Goal: Task Accomplishment & Management: Use online tool/utility

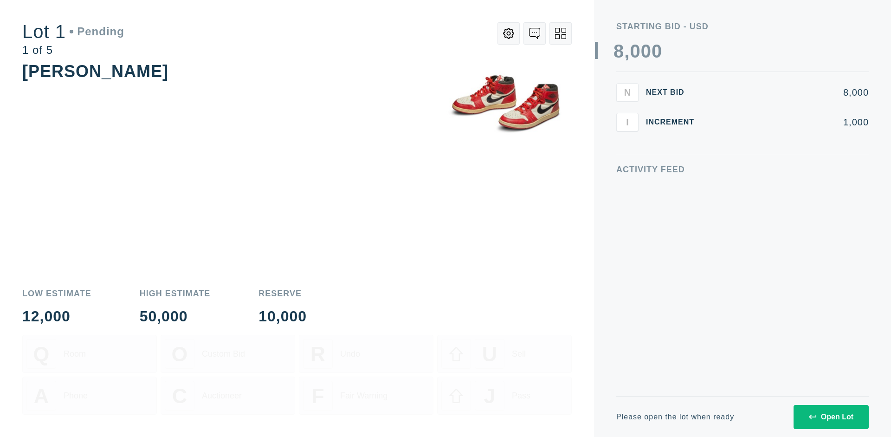
click at [831, 416] on div "Open Lot" at bounding box center [831, 417] width 45 height 8
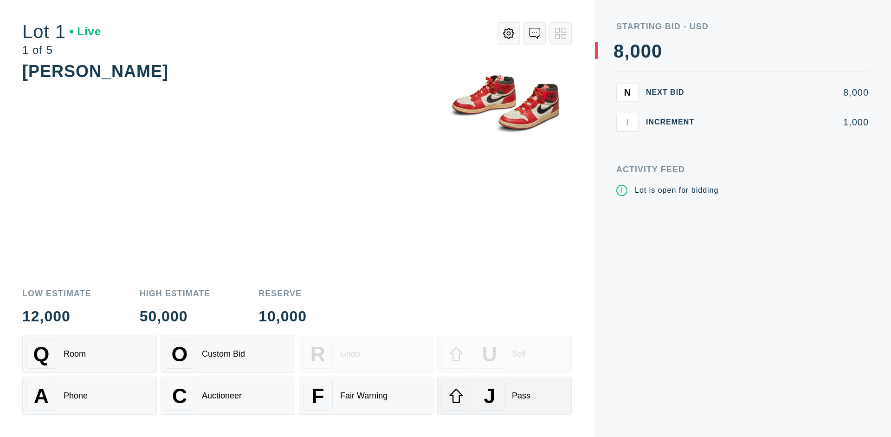
click at [504, 395] on div "J Pass" at bounding box center [504, 396] width 126 height 30
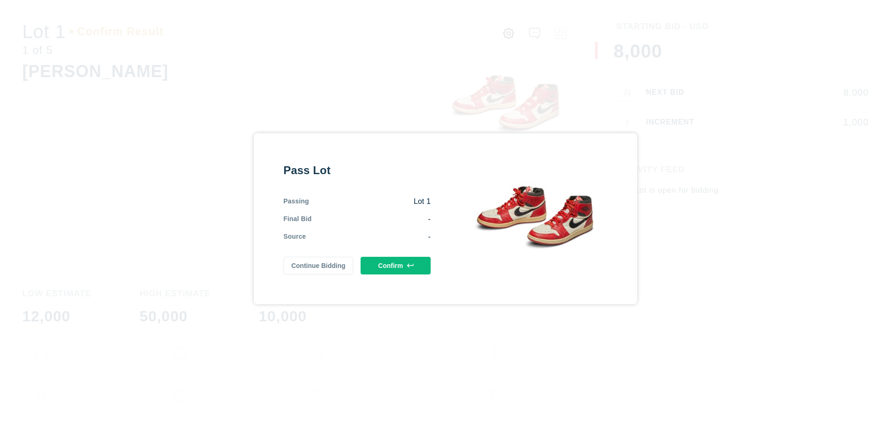
click at [396, 265] on button "Confirm" at bounding box center [396, 266] width 70 height 18
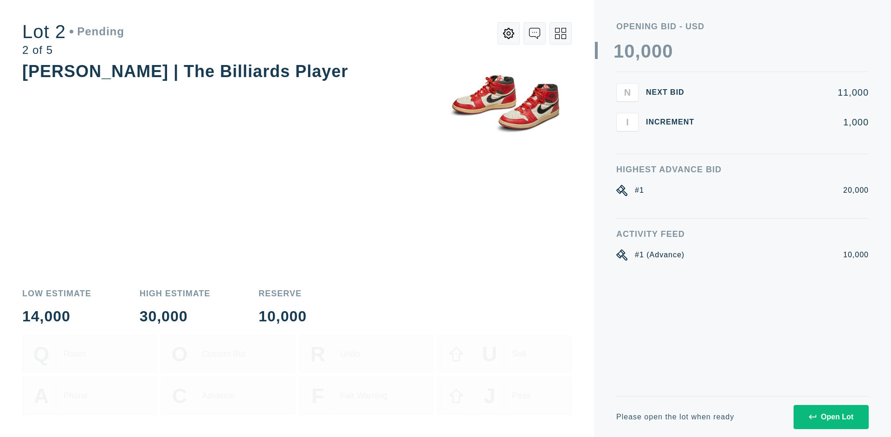
click at [831, 416] on div "Open Lot" at bounding box center [831, 417] width 45 height 8
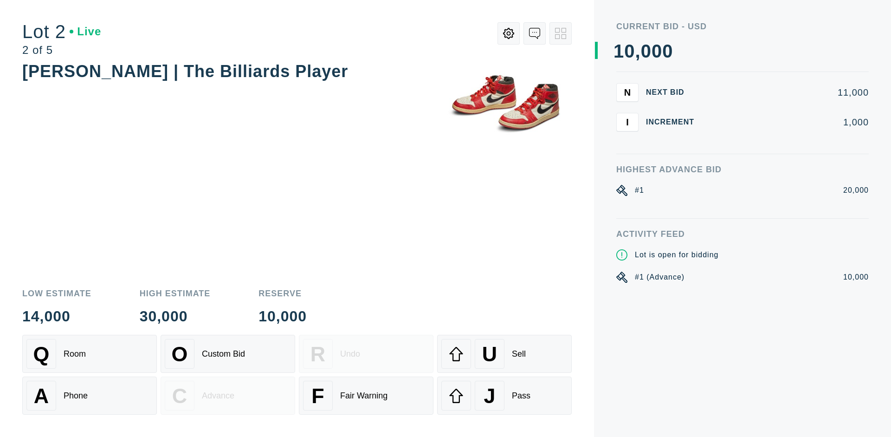
click at [504, 395] on div "J Pass" at bounding box center [504, 396] width 126 height 30
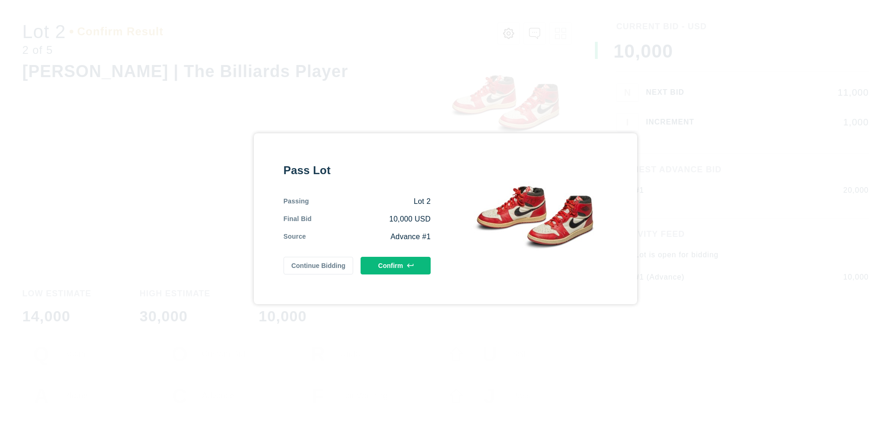
click at [396, 264] on button "Confirm" at bounding box center [396, 266] width 70 height 18
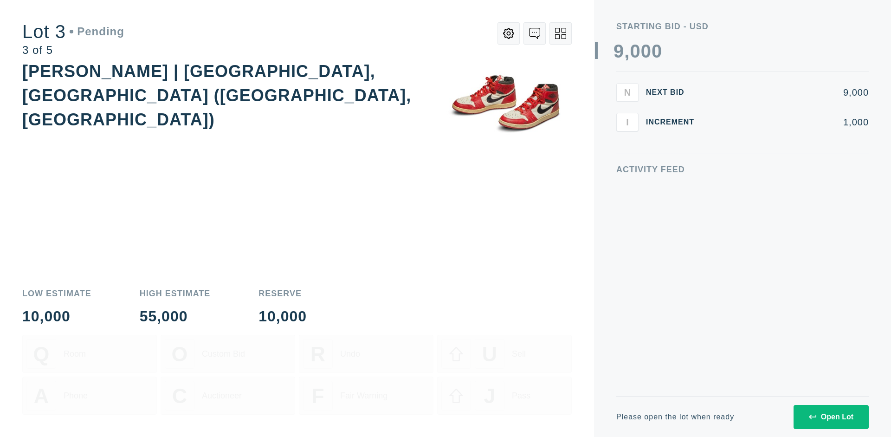
click at [831, 416] on div "Open Lot" at bounding box center [831, 417] width 45 height 8
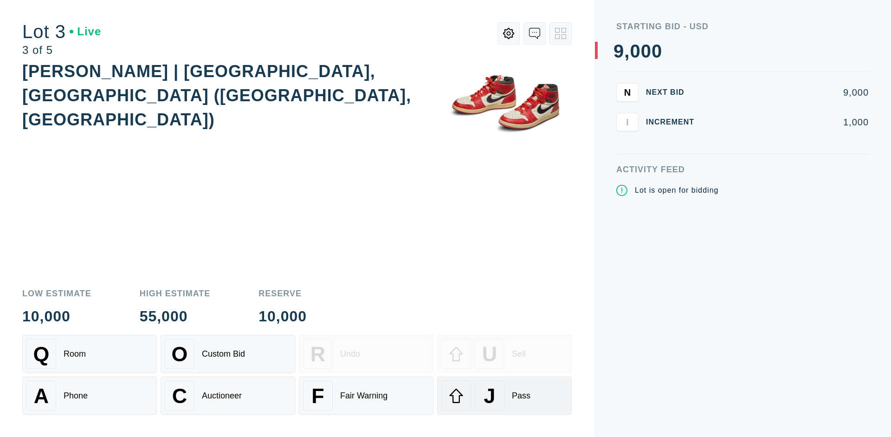
click at [504, 395] on div "J Pass" at bounding box center [504, 396] width 126 height 30
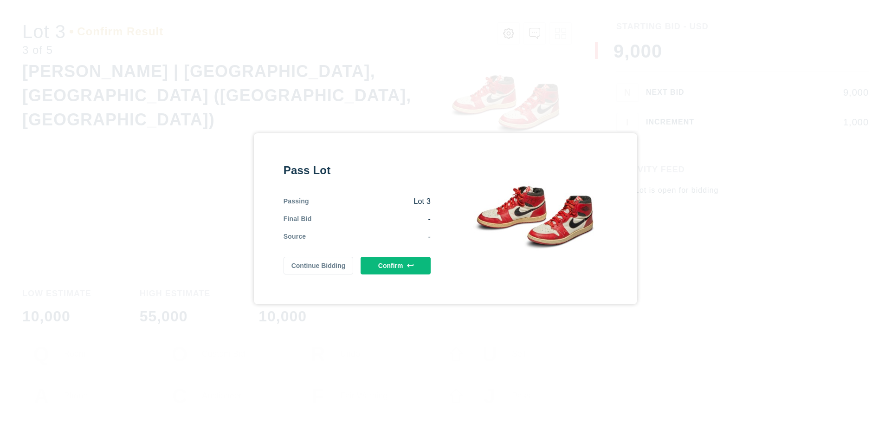
click at [396, 264] on button "Confirm" at bounding box center [396, 266] width 70 height 18
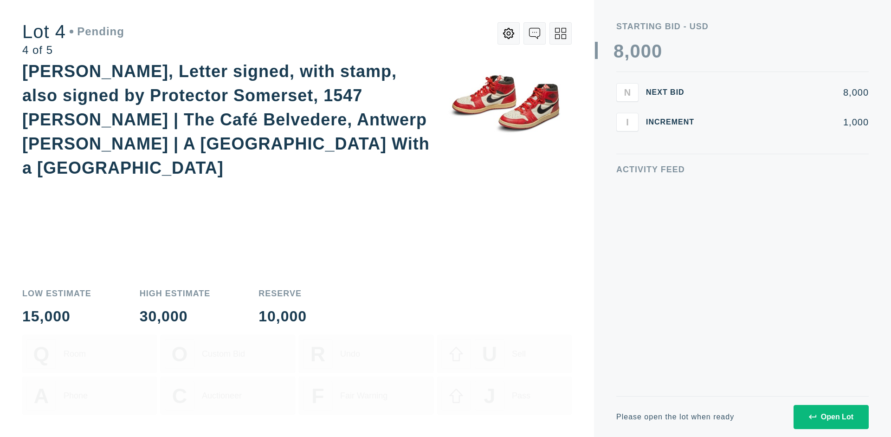
click at [561, 33] on icon at bounding box center [560, 33] width 11 height 11
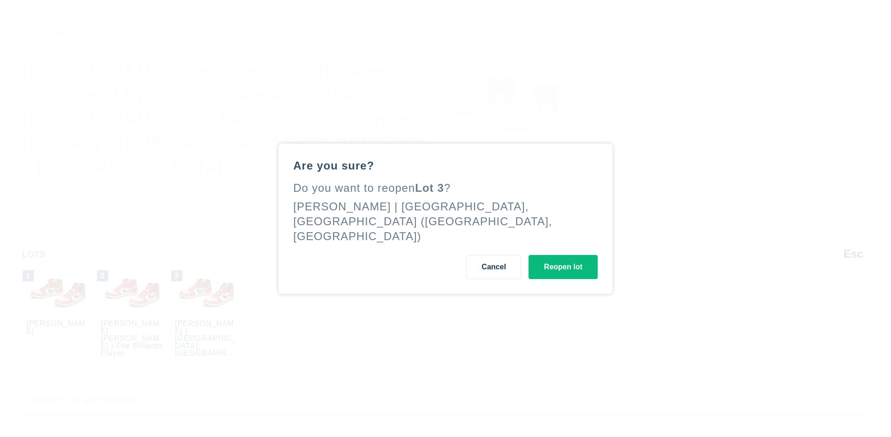
click at [560, 264] on button "Reopen lot" at bounding box center [563, 267] width 69 height 24
